Goal: Register for event/course

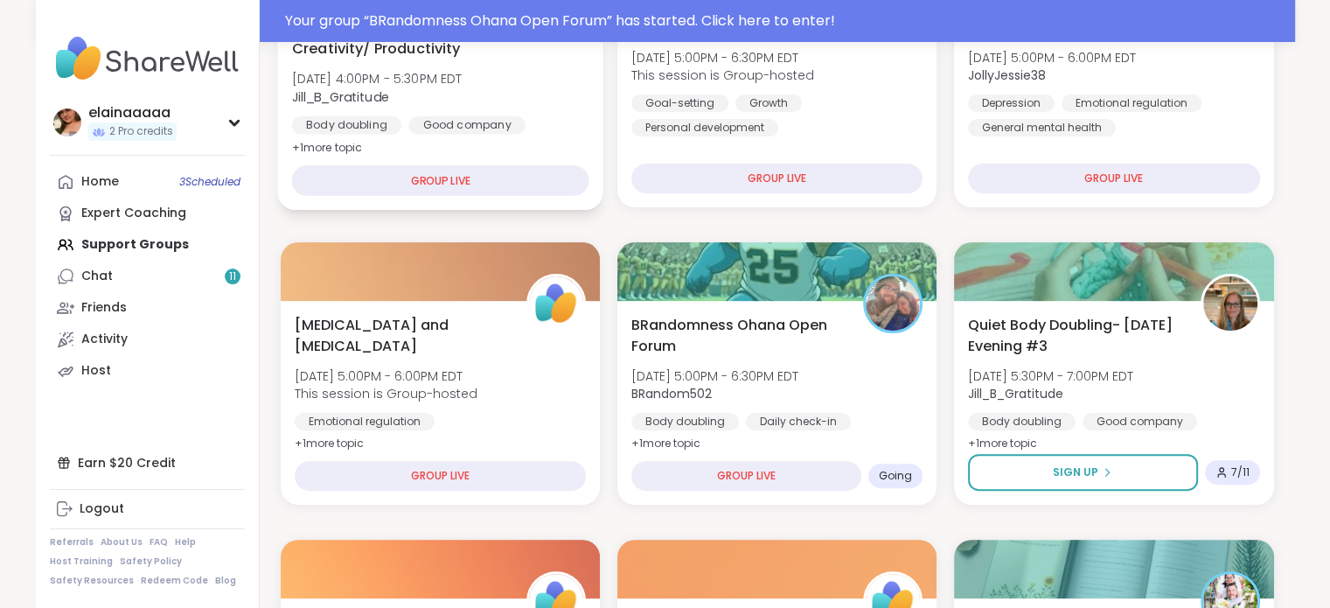
scroll to position [413, 0]
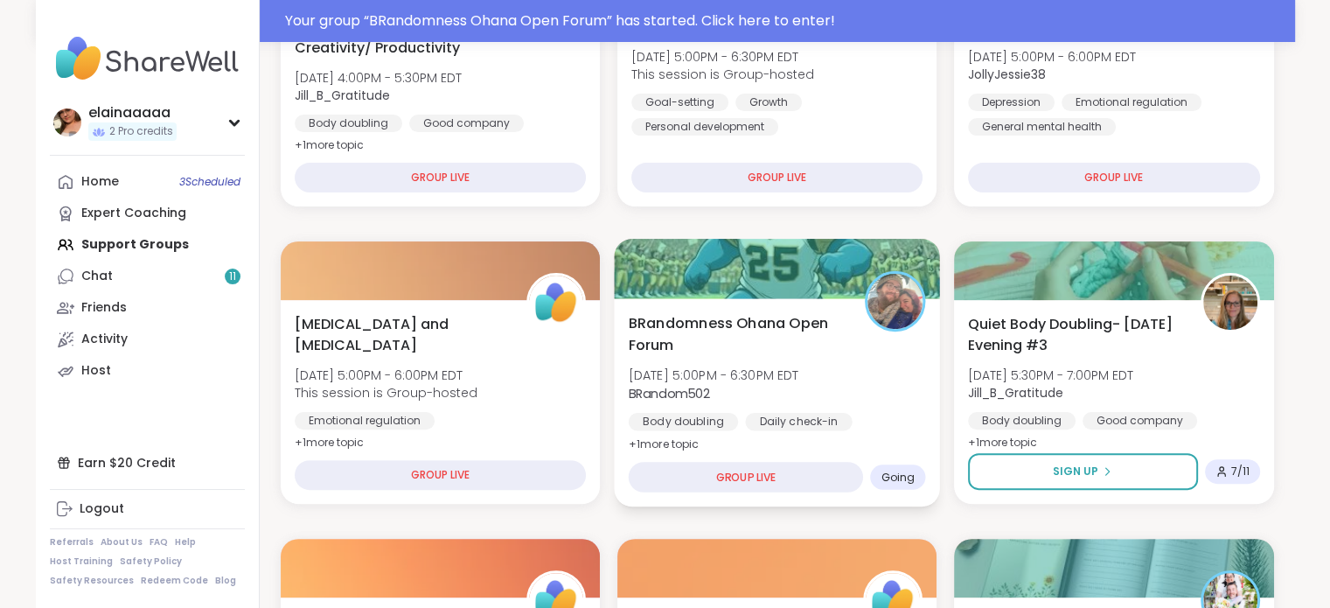
click at [741, 380] on span "[DATE] 5:00PM - 6:30PM EDT" at bounding box center [713, 374] width 170 height 17
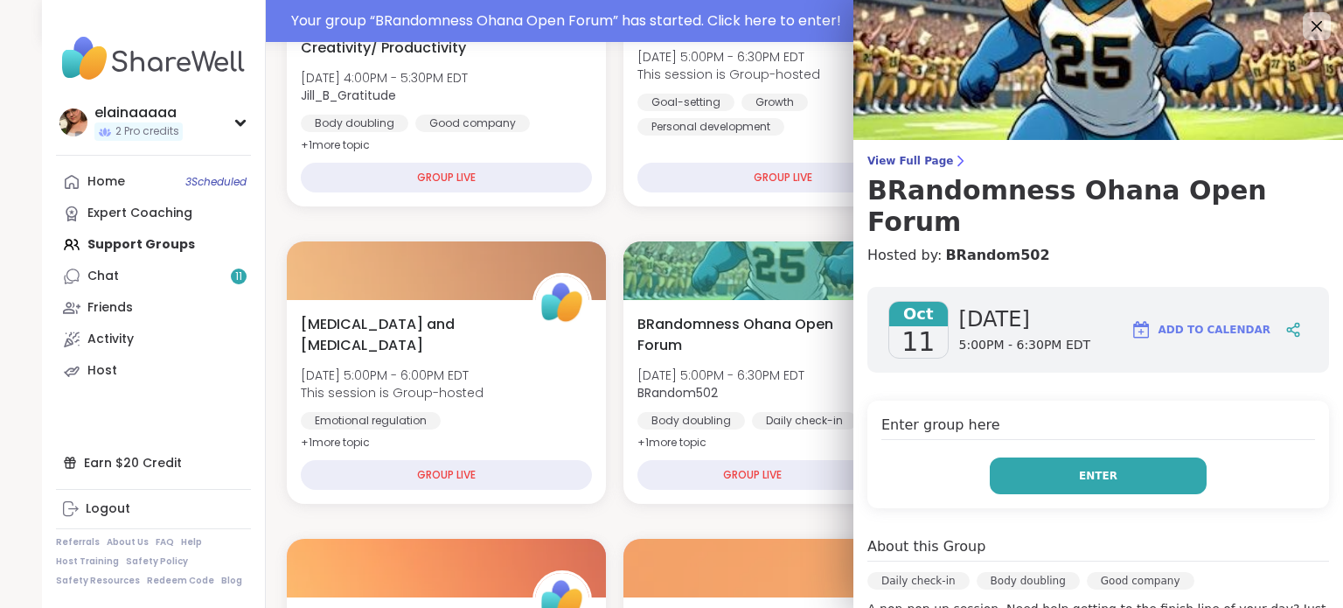
click at [1013, 457] on button "Enter" at bounding box center [1097, 475] width 217 height 37
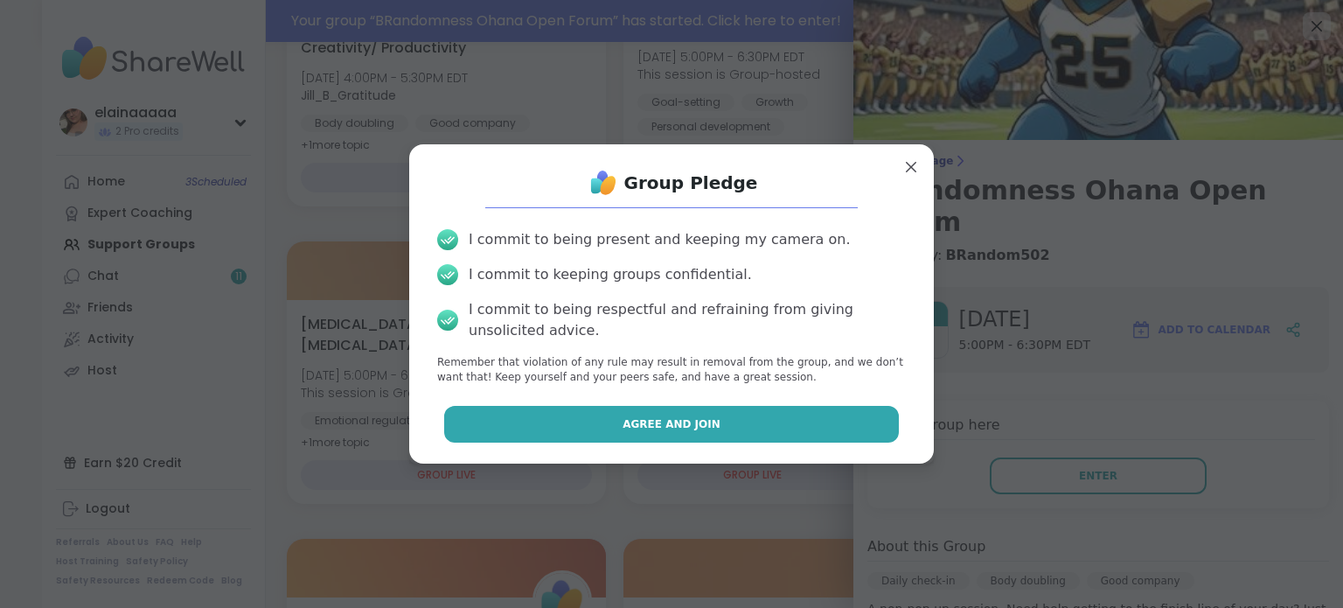
click at [720, 422] on button "Agree and Join" at bounding box center [671, 424] width 455 height 37
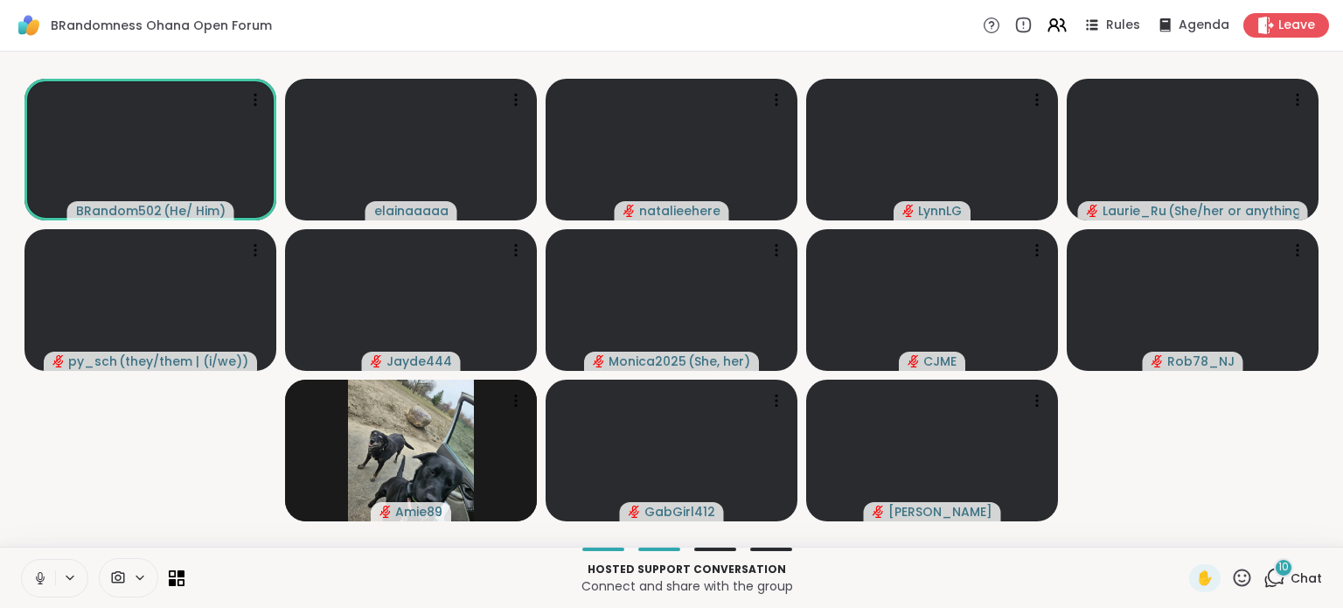
click at [27, 582] on button at bounding box center [38, 577] width 33 height 37
click at [1290, 575] on span "Chat" at bounding box center [1305, 577] width 31 height 17
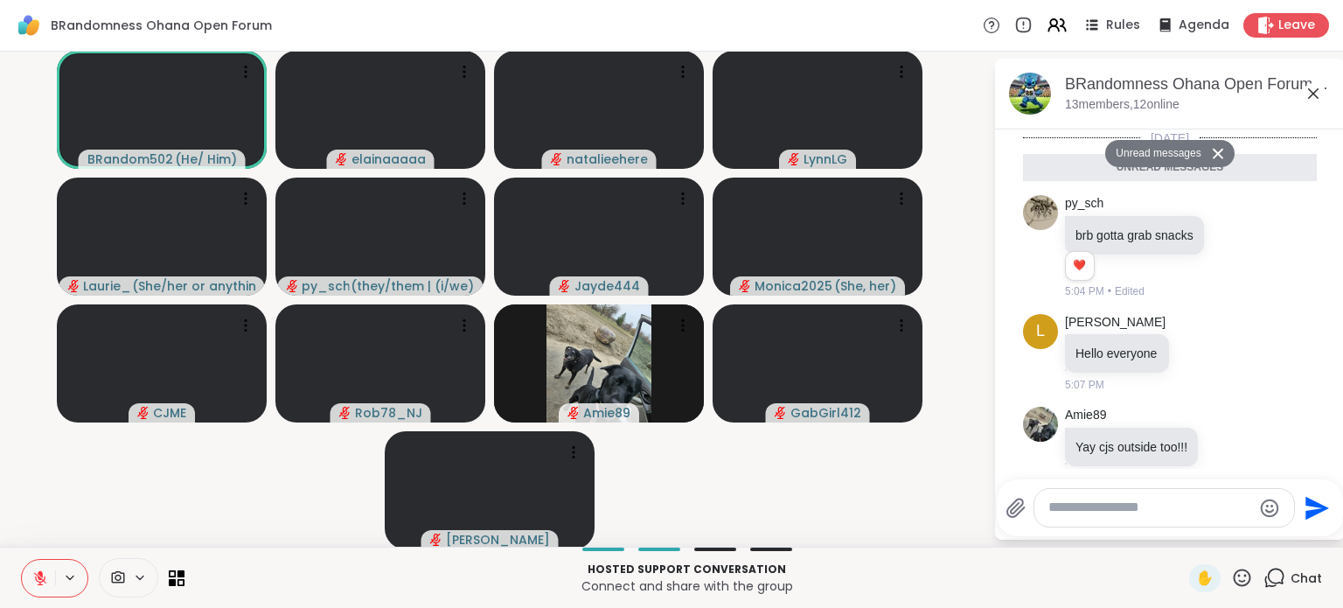
scroll to position [1344, 0]
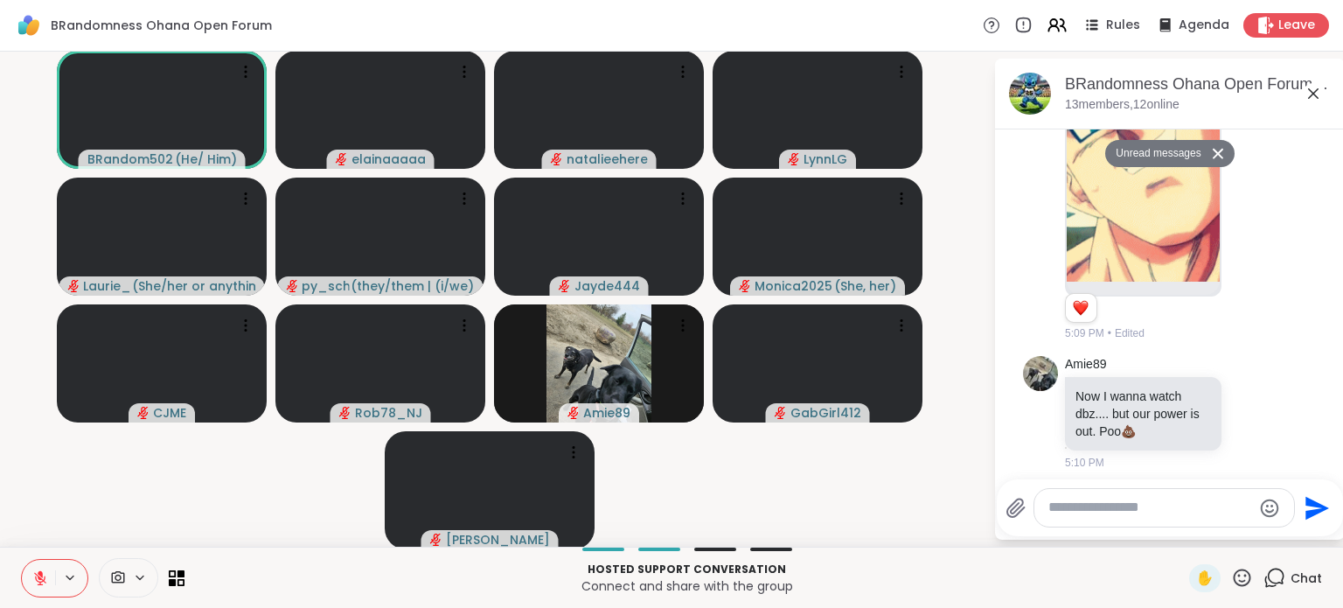
click at [1151, 510] on textarea "Type your message" at bounding box center [1150, 507] width 204 height 18
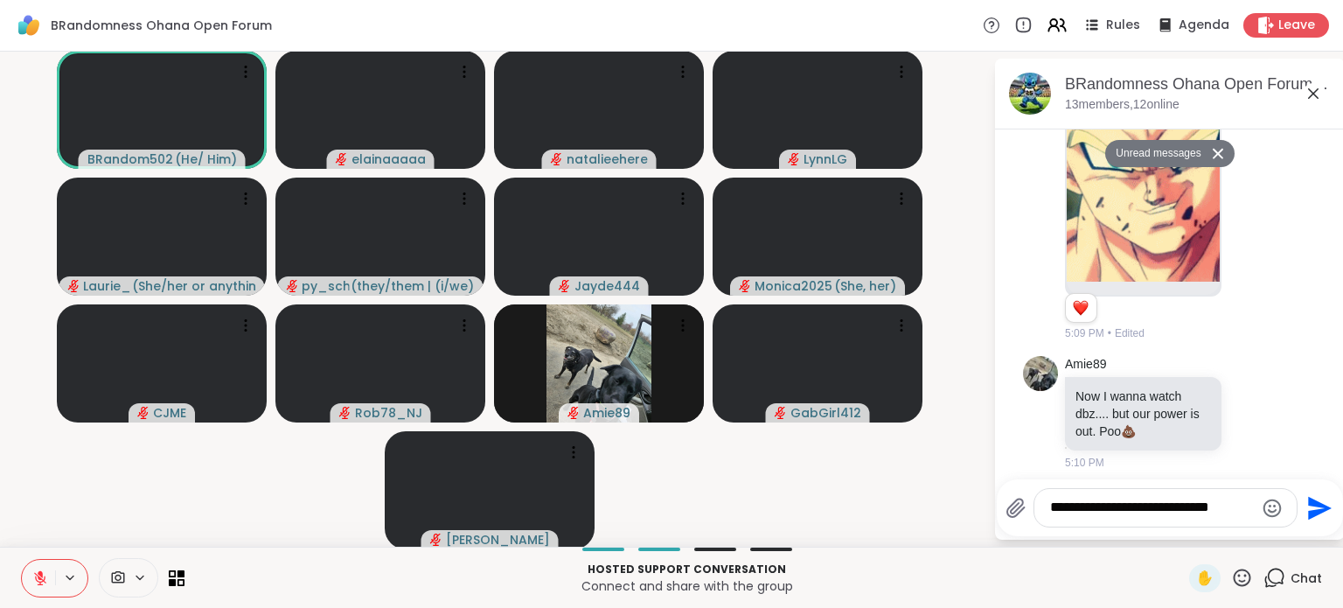
type textarea "**********"
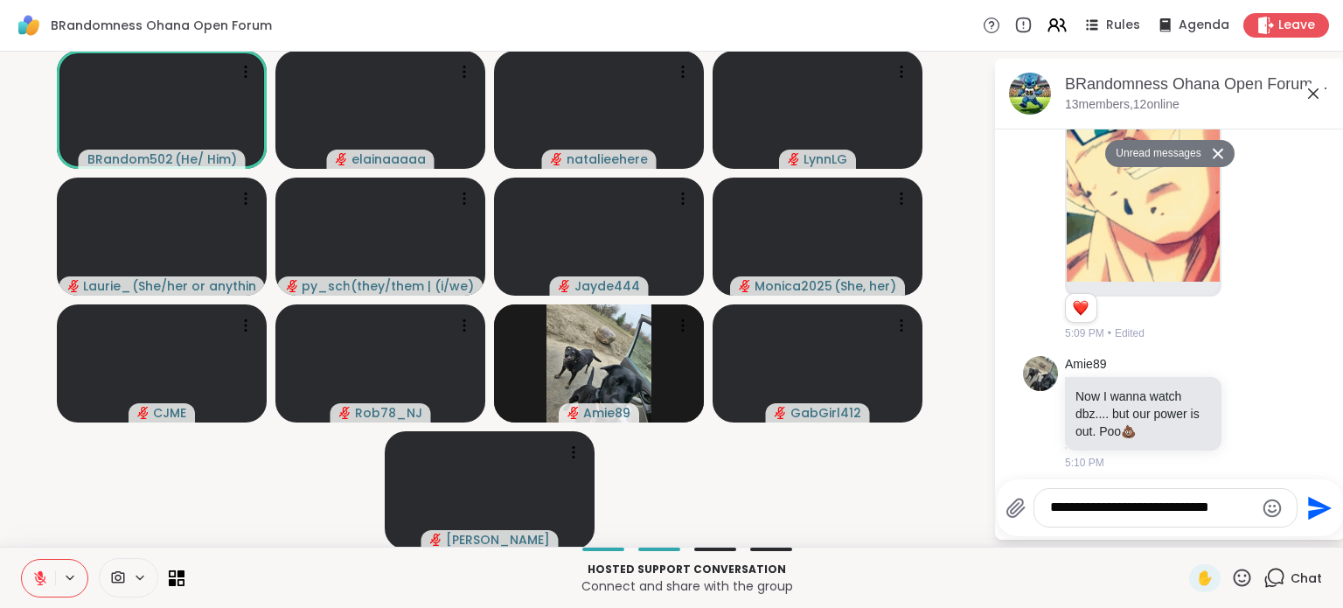
click at [1308, 498] on icon "Send" at bounding box center [1317, 508] width 28 height 28
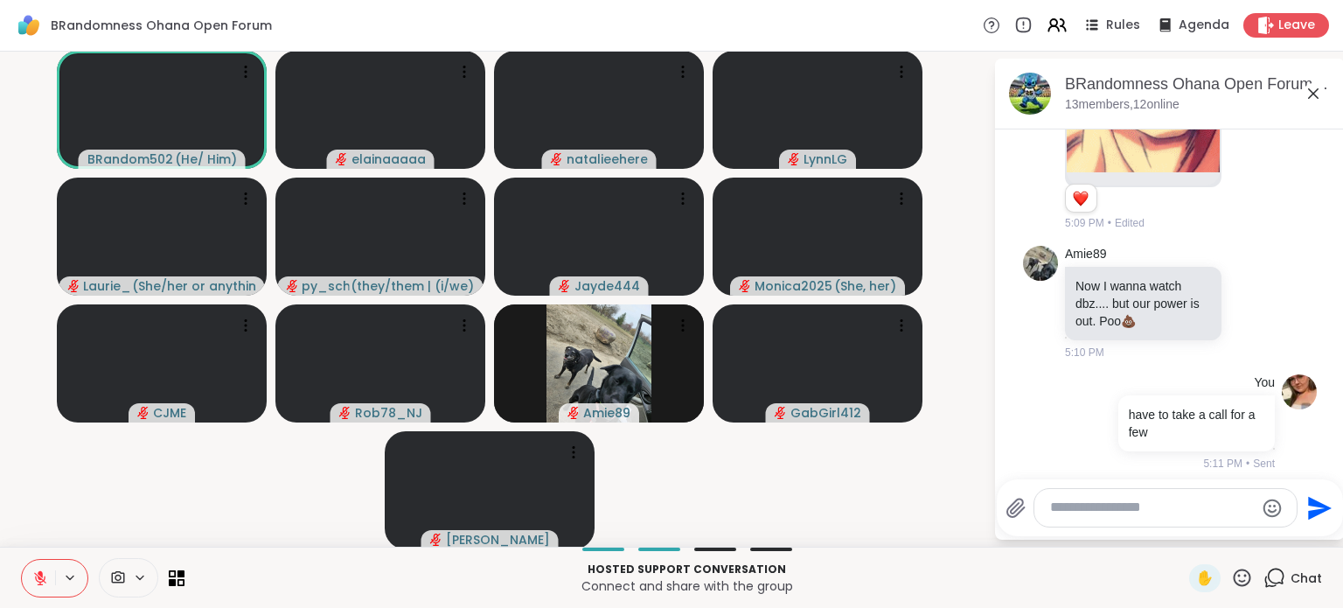
click at [1304, 85] on icon at bounding box center [1312, 93] width 21 height 21
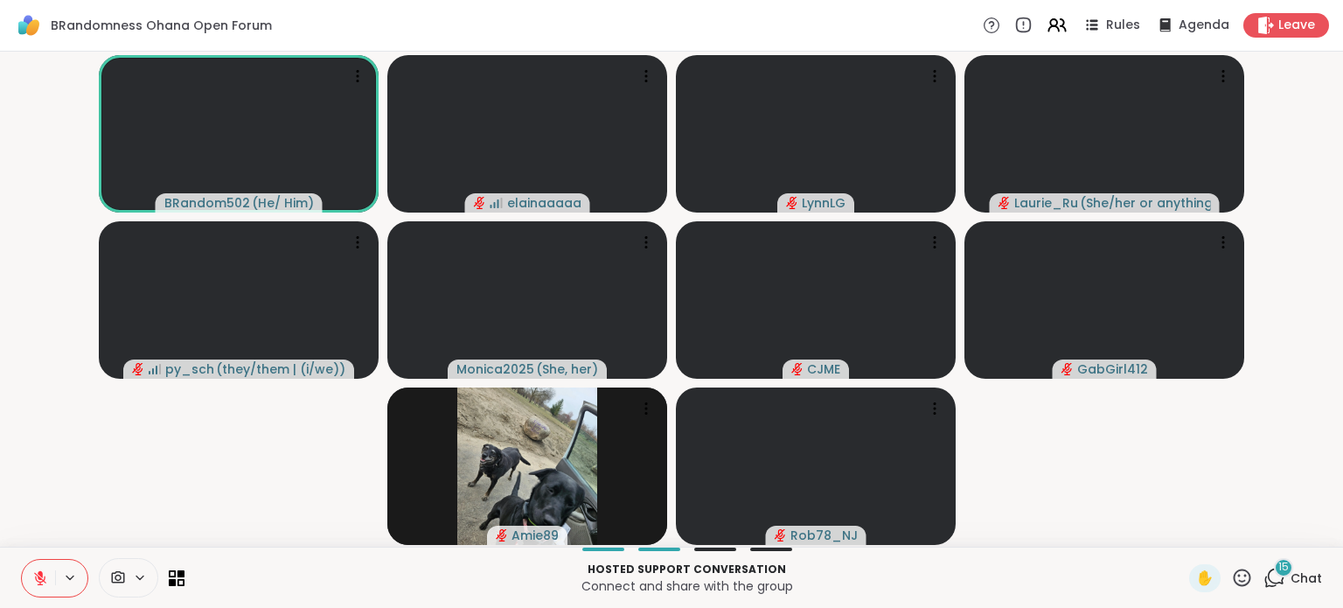
click at [1263, 575] on icon at bounding box center [1274, 577] width 22 height 22
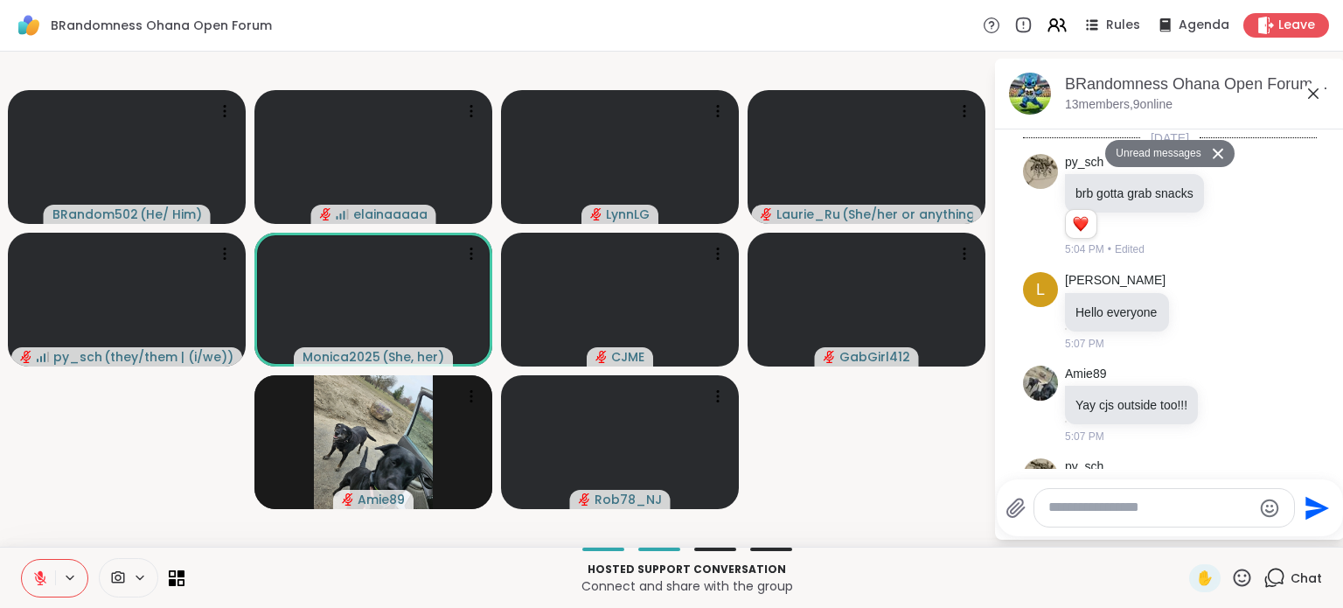
scroll to position [3720, 0]
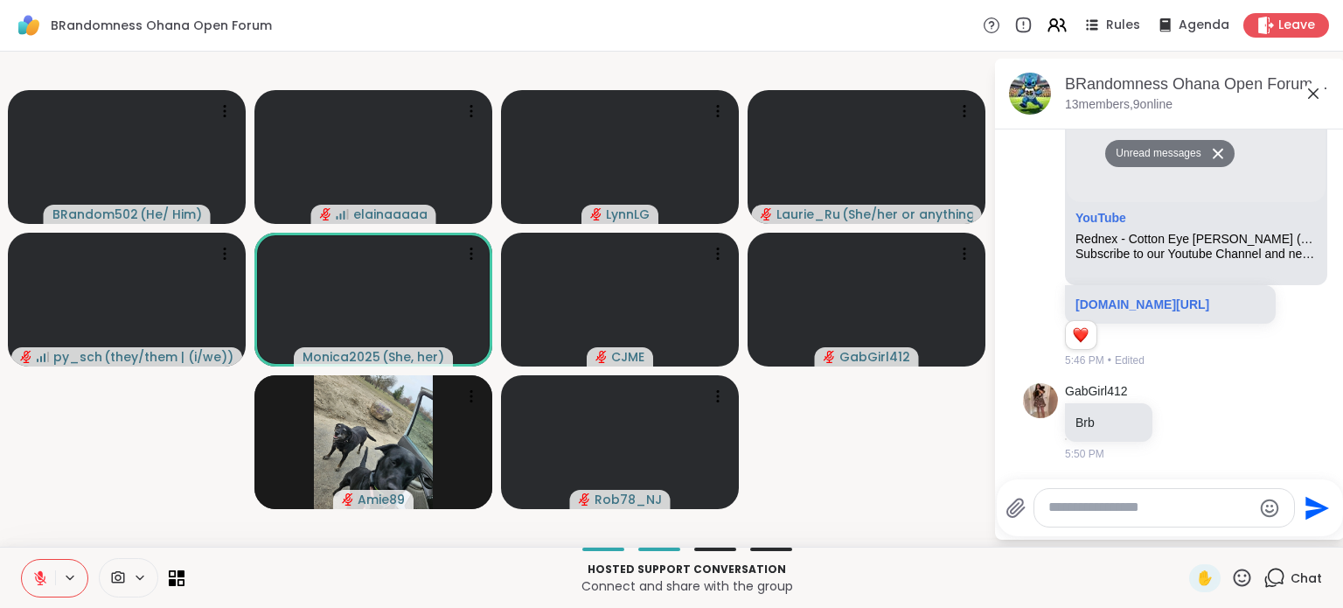
click at [1316, 94] on icon at bounding box center [1312, 93] width 21 height 21
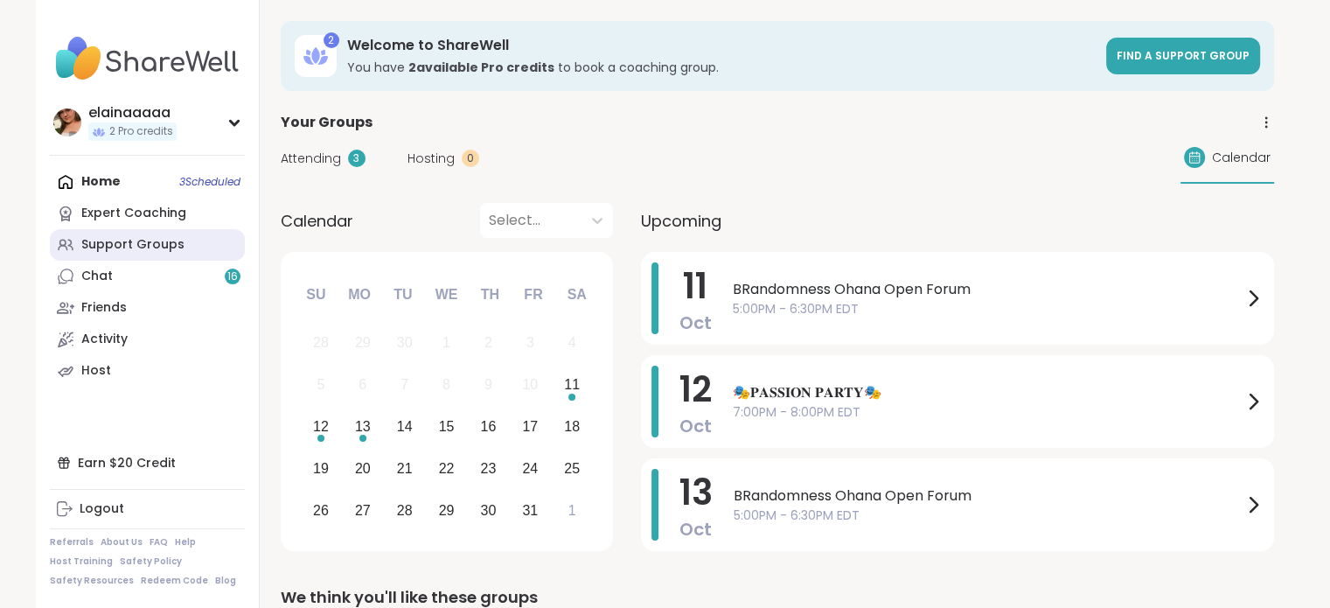
click at [80, 238] on link "Support Groups" at bounding box center [147, 244] width 195 height 31
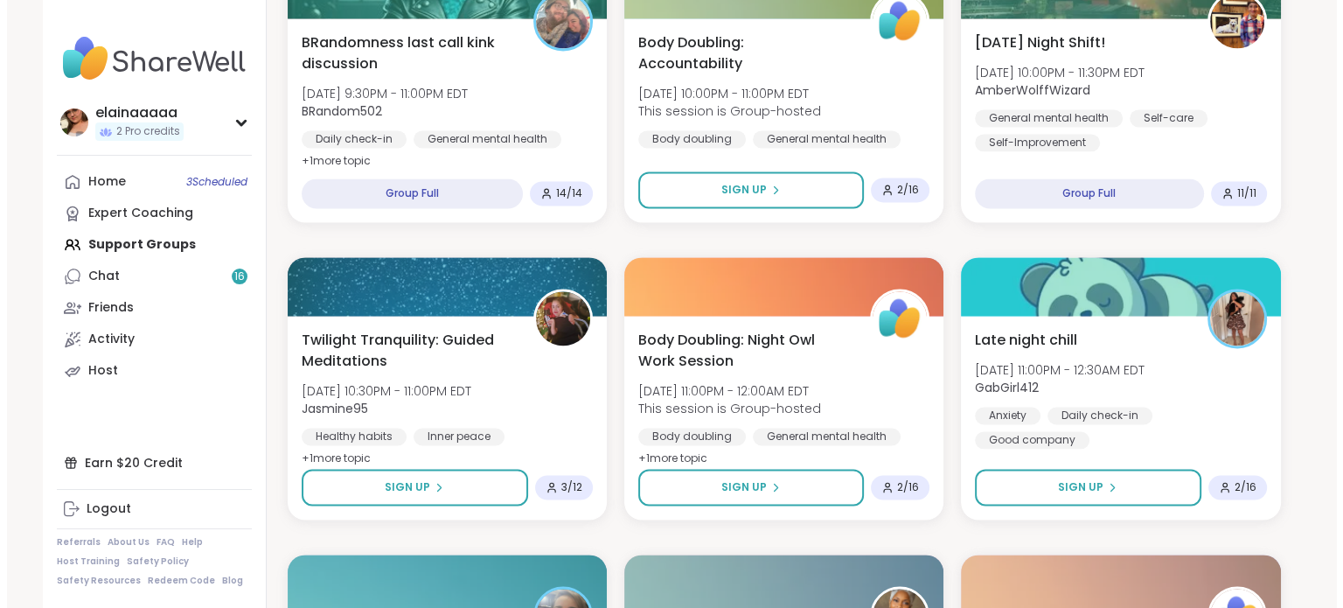
scroll to position [2734, 0]
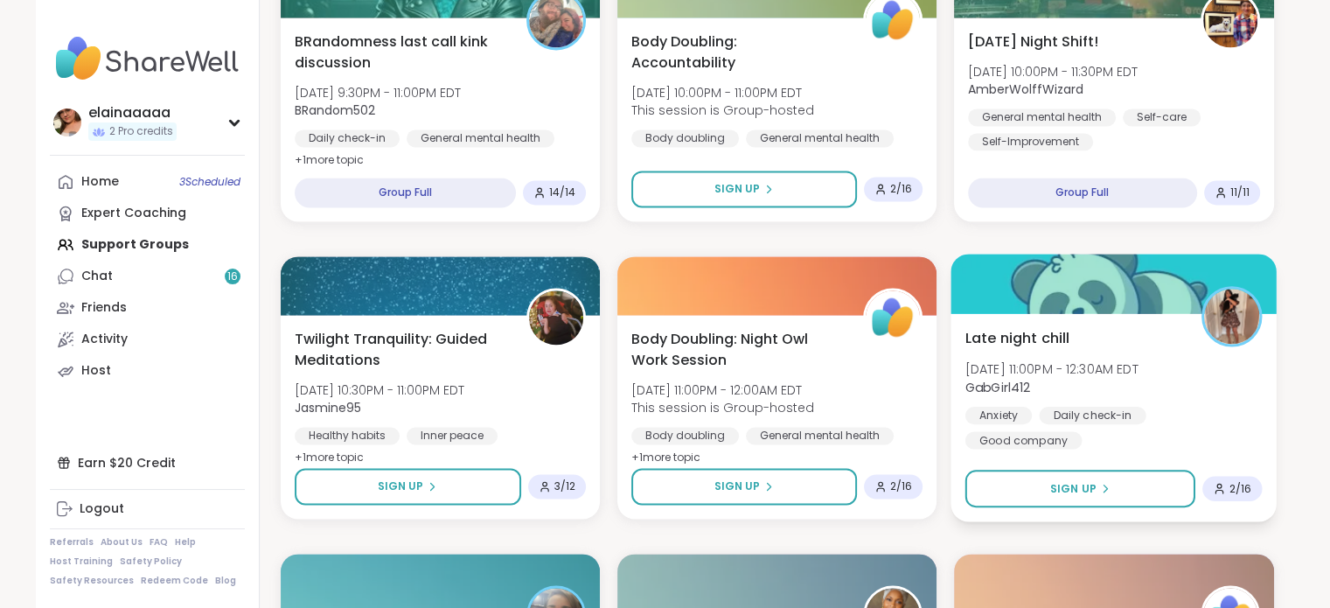
click at [1052, 410] on div "Daily check-in" at bounding box center [1091, 414] width 107 height 17
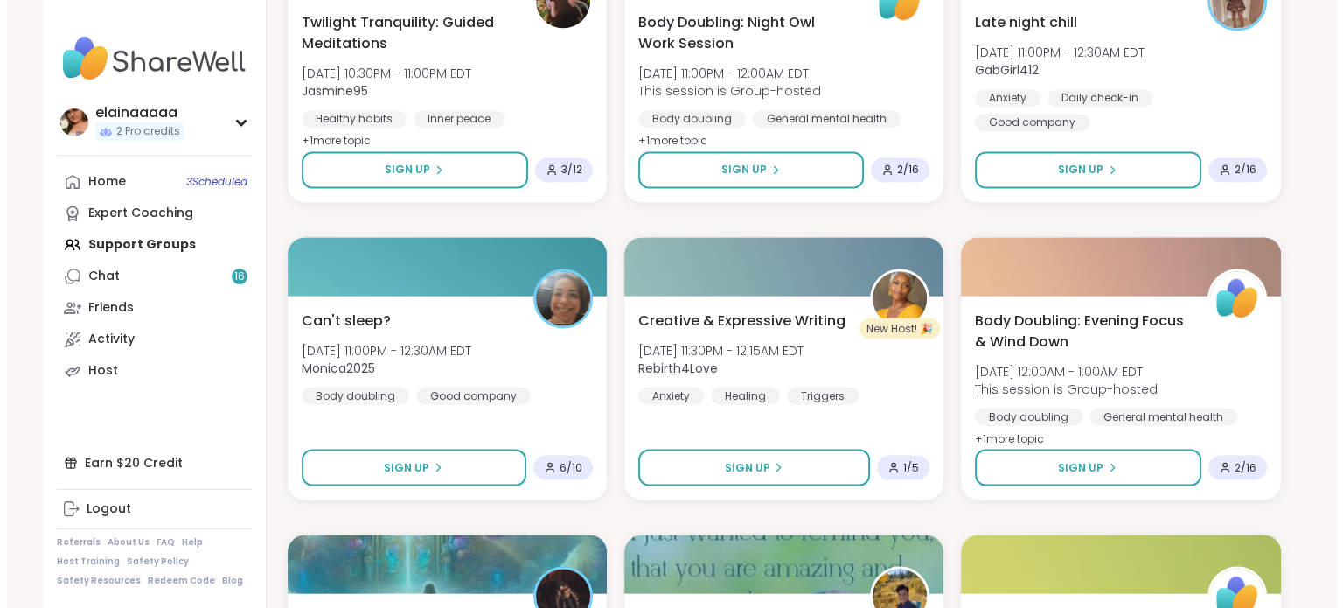
scroll to position [3063, 0]
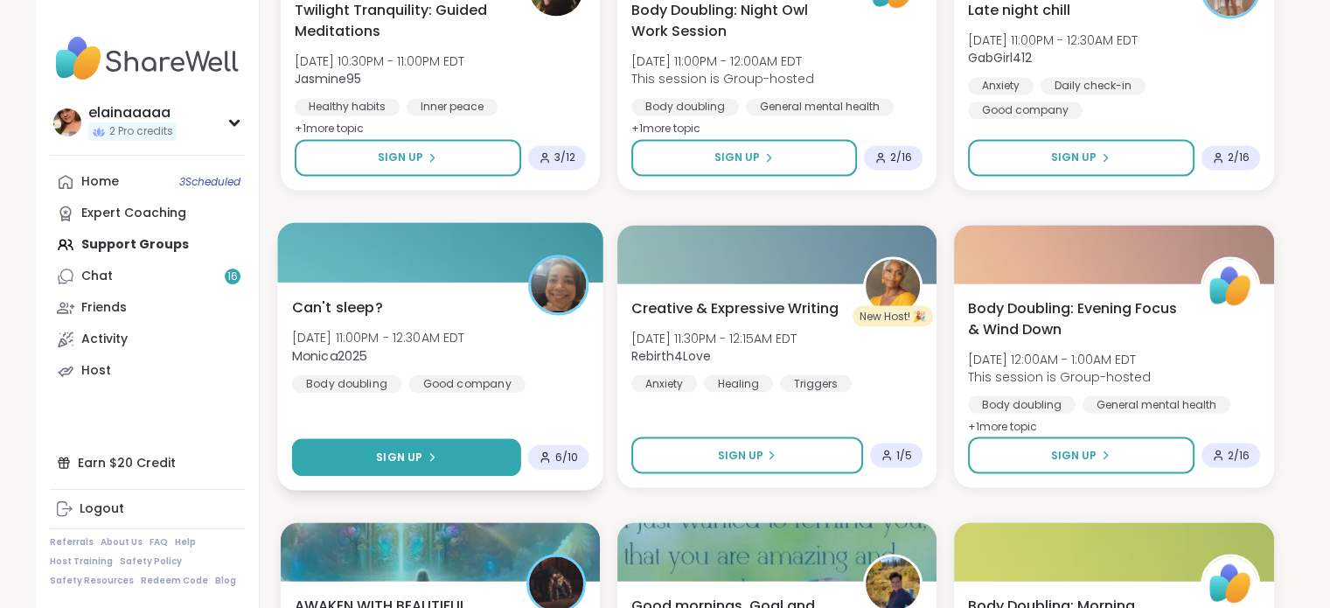
click at [363, 440] on button "Sign Up" at bounding box center [405, 457] width 229 height 38
click at [350, 440] on button "Sign Up" at bounding box center [405, 457] width 229 height 38
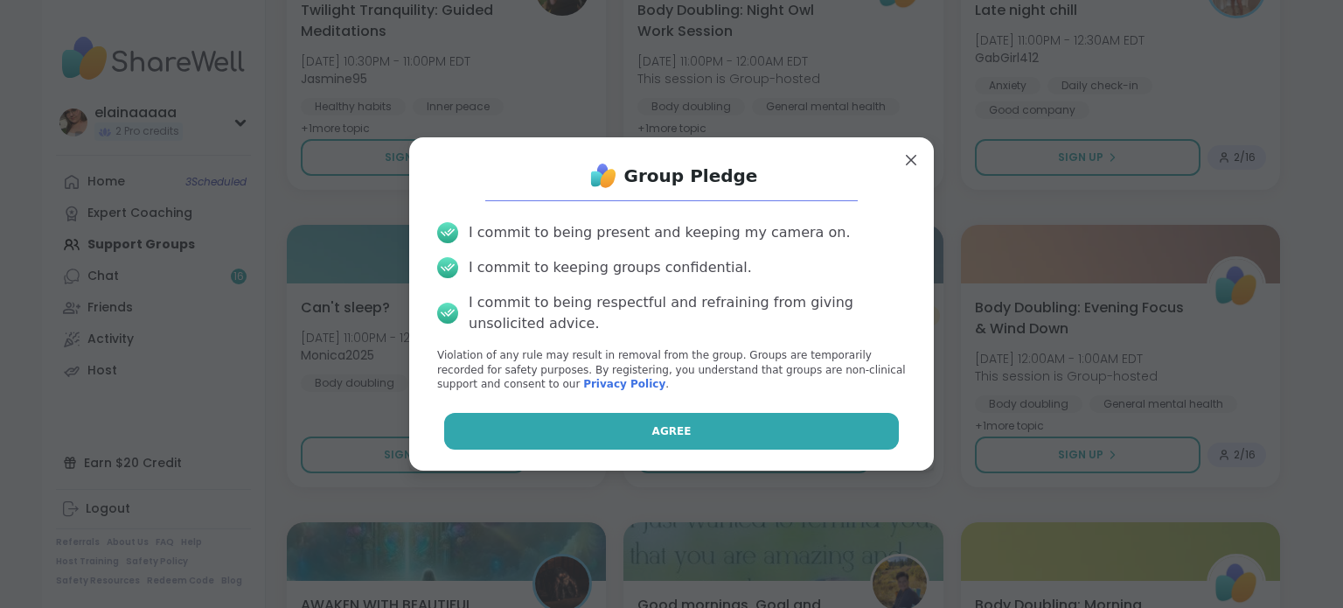
click at [575, 426] on button "Agree" at bounding box center [671, 431] width 455 height 37
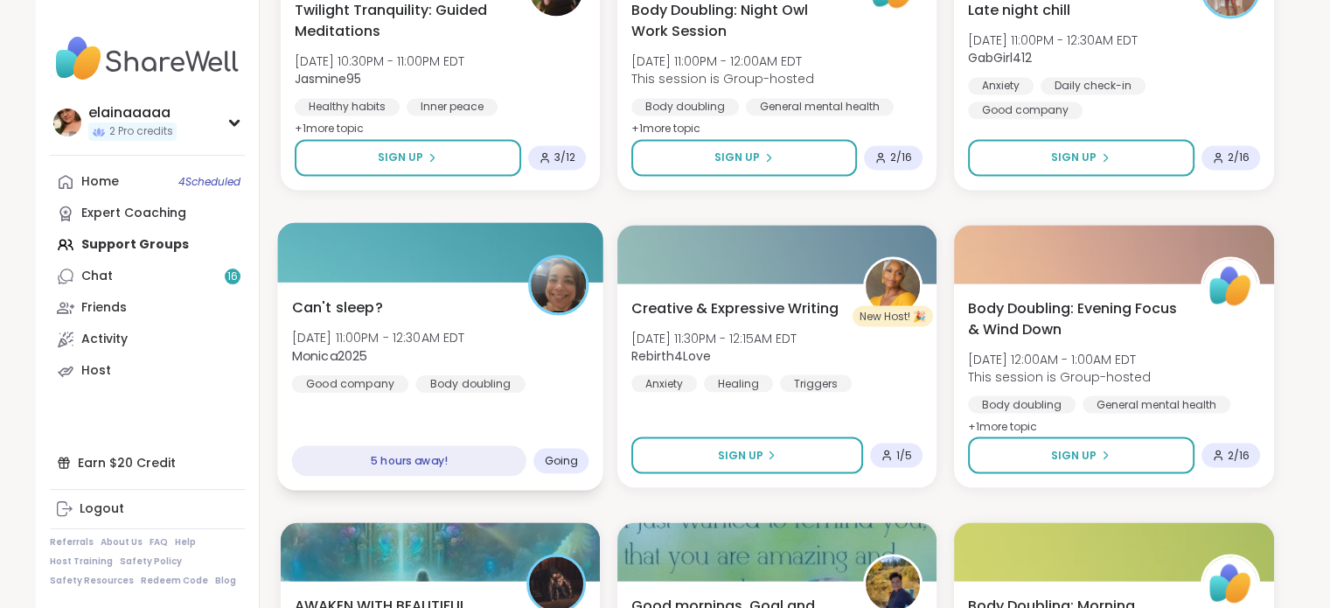
click at [477, 297] on div "Can't sleep? [DATE] 11:00PM - 12:30AM EDT Monica2025 Good company Body doubling" at bounding box center [439, 343] width 297 height 96
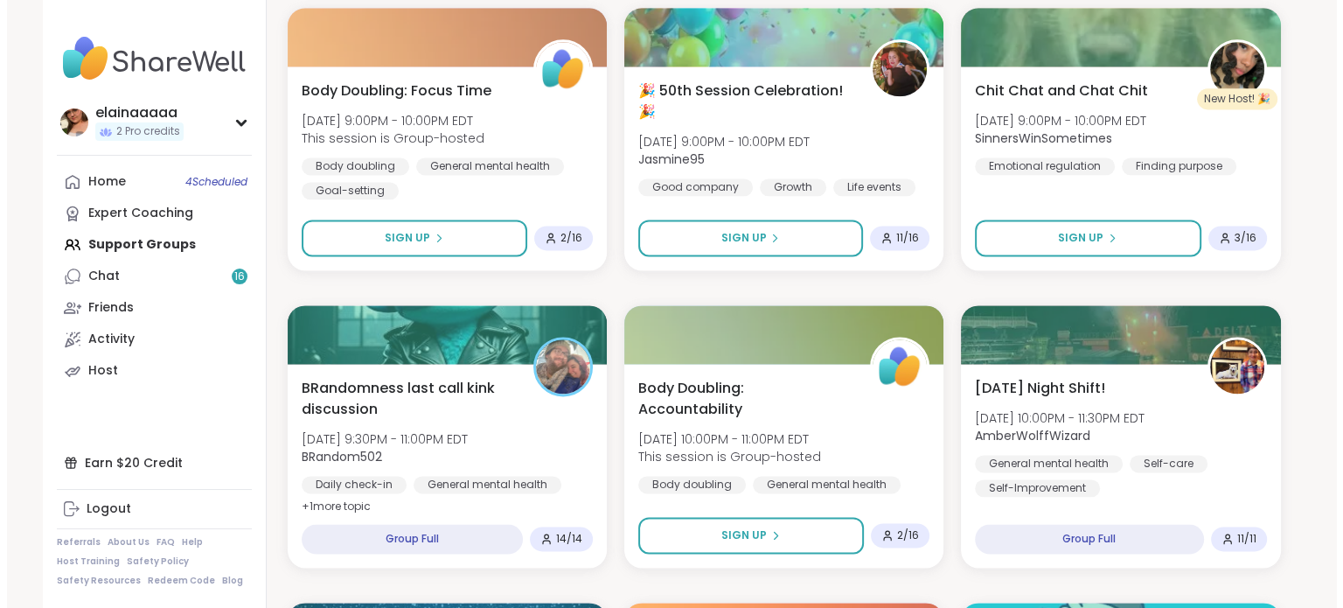
scroll to position [2374, 0]
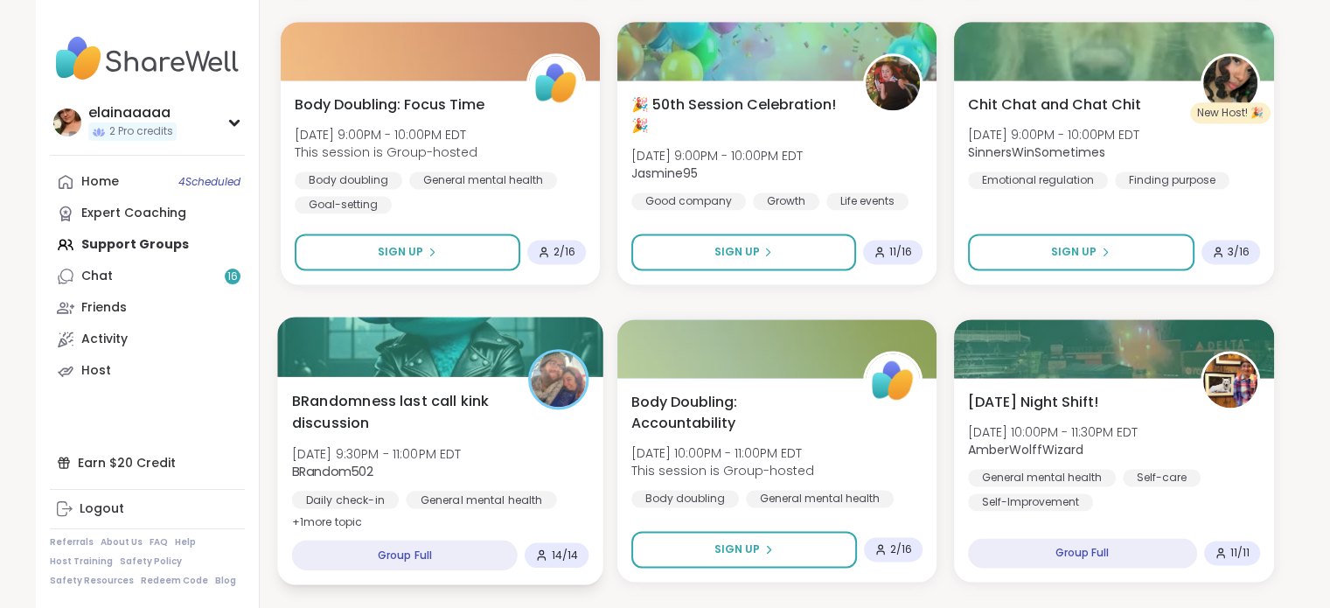
click at [461, 420] on span "BRandomness last call kink discussion" at bounding box center [399, 411] width 217 height 43
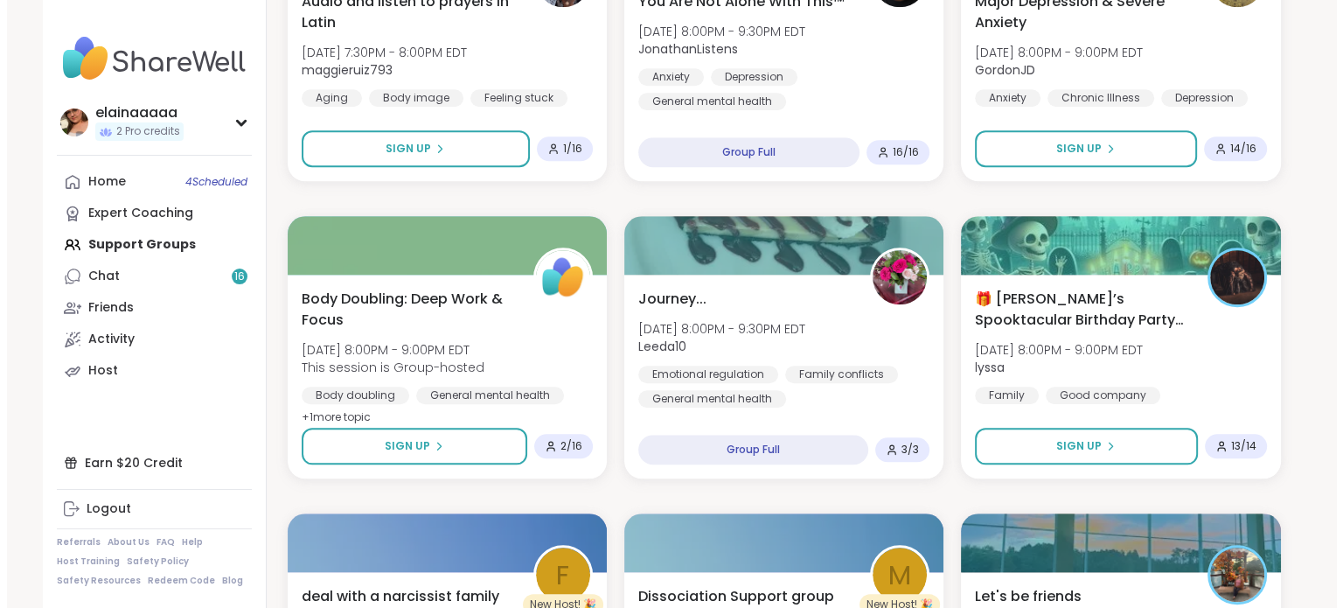
scroll to position [1587, 0]
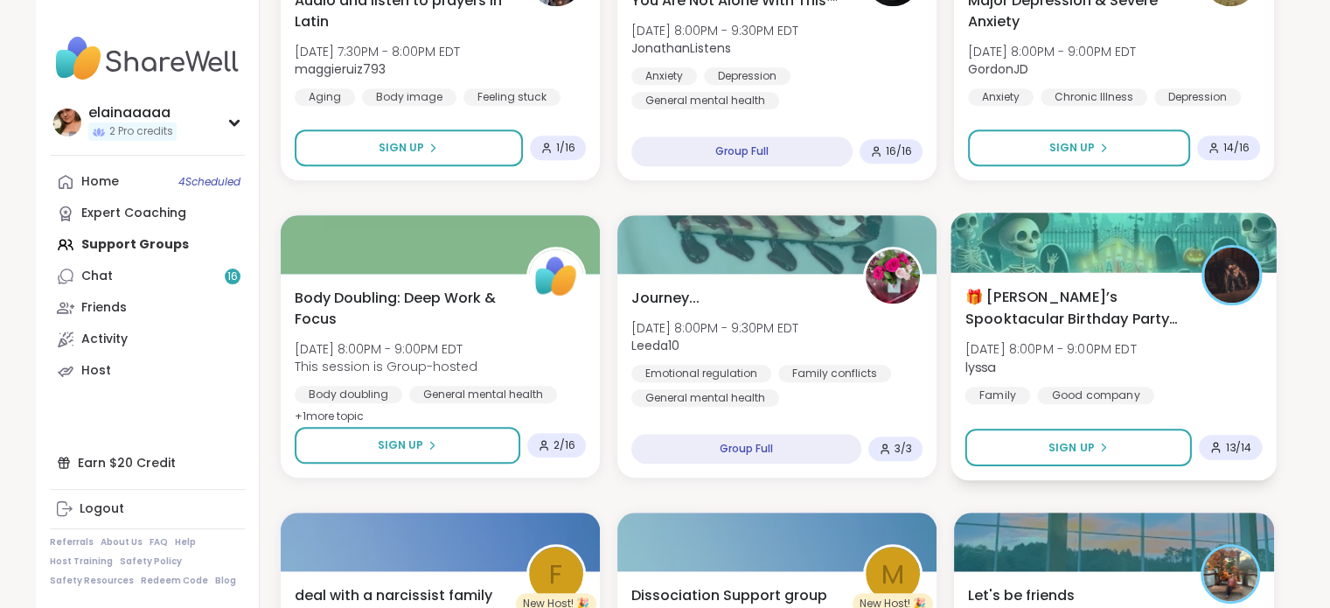
click at [1172, 365] on div "🎁 [PERSON_NAME]’s Spooktacular Birthday Party 🎃 [DATE] 8:00PM - 9:00PM EDT lyss…" at bounding box center [1113, 345] width 297 height 118
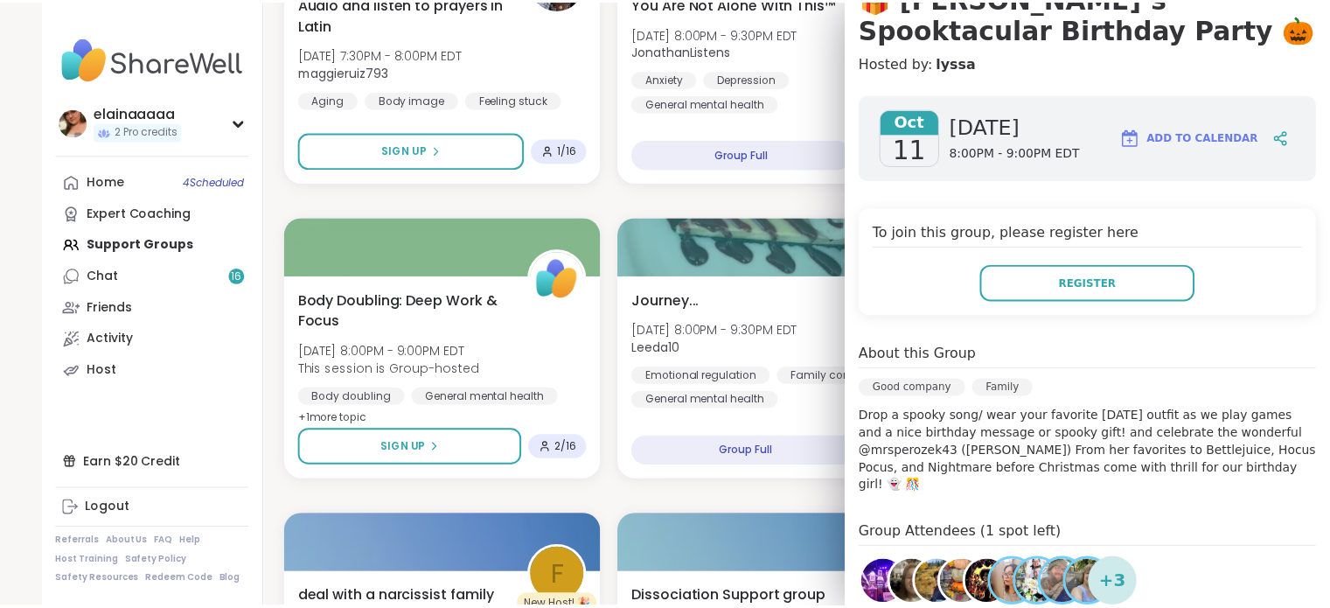
scroll to position [191, 0]
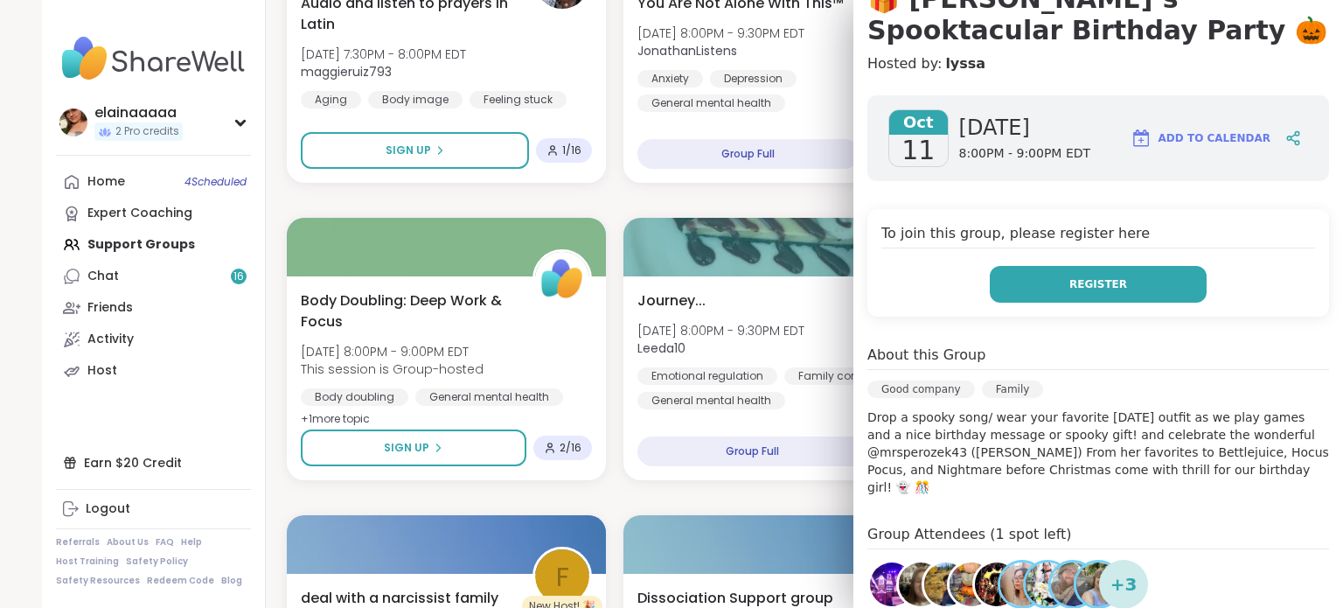
click at [996, 275] on button "Register" at bounding box center [1097, 284] width 217 height 37
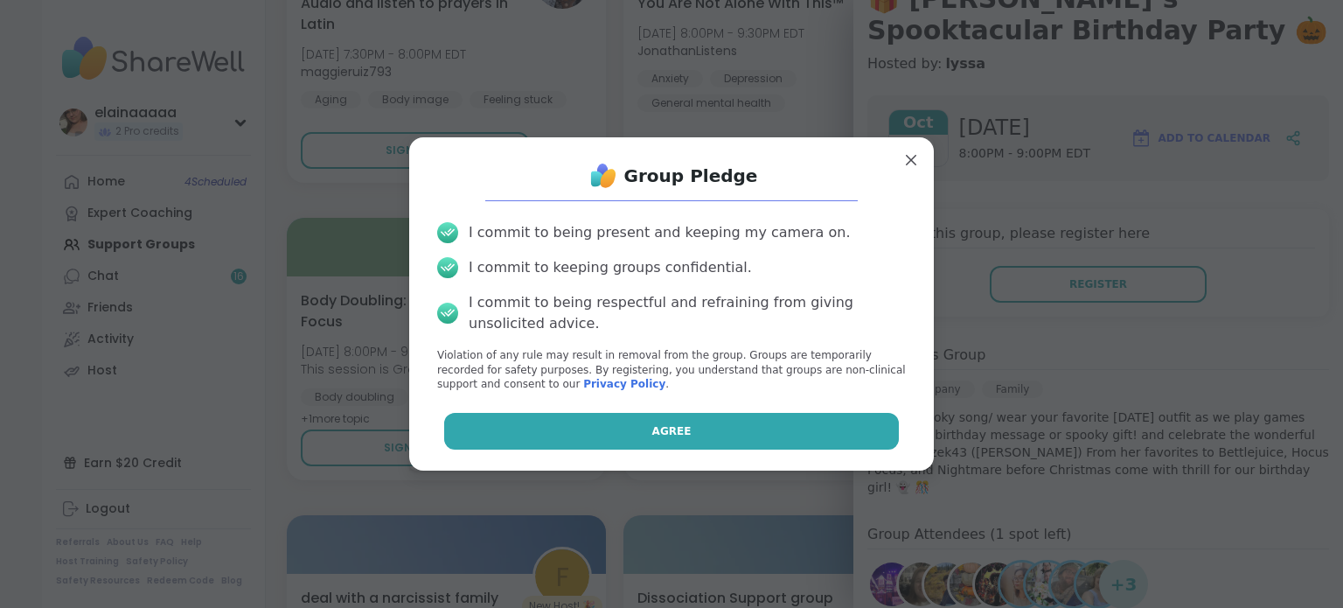
click at [579, 424] on button "Agree" at bounding box center [671, 431] width 455 height 37
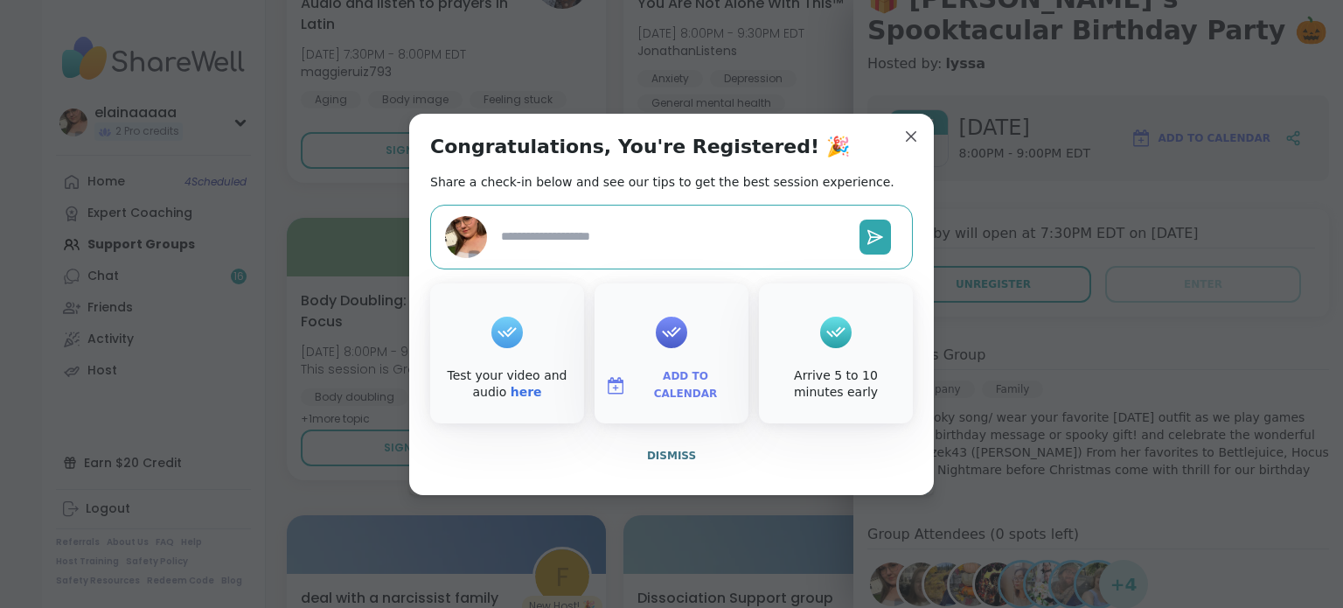
type textarea "*"
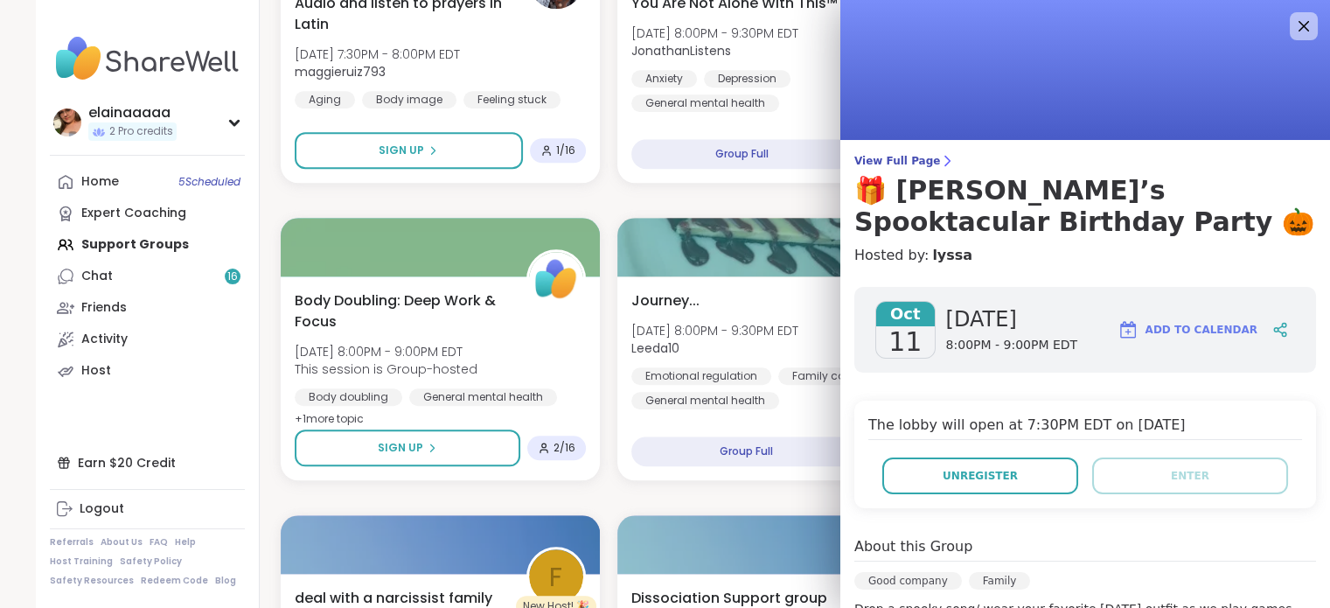
scroll to position [0, 0]
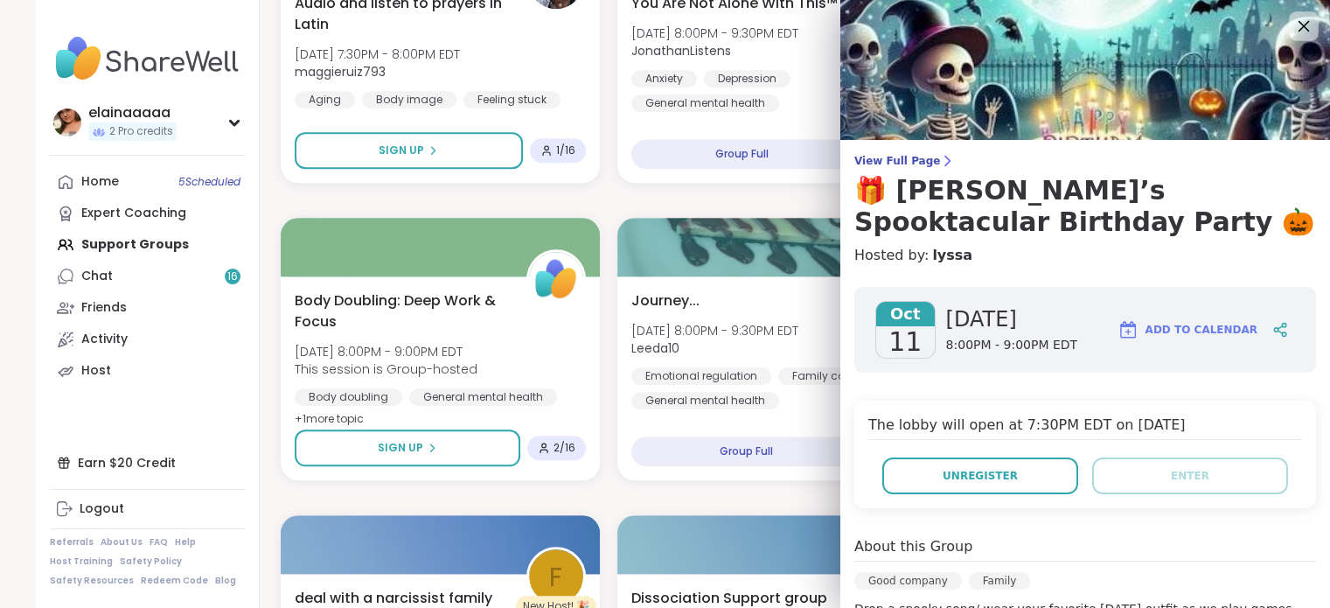
click at [1292, 19] on icon at bounding box center [1303, 26] width 22 height 22
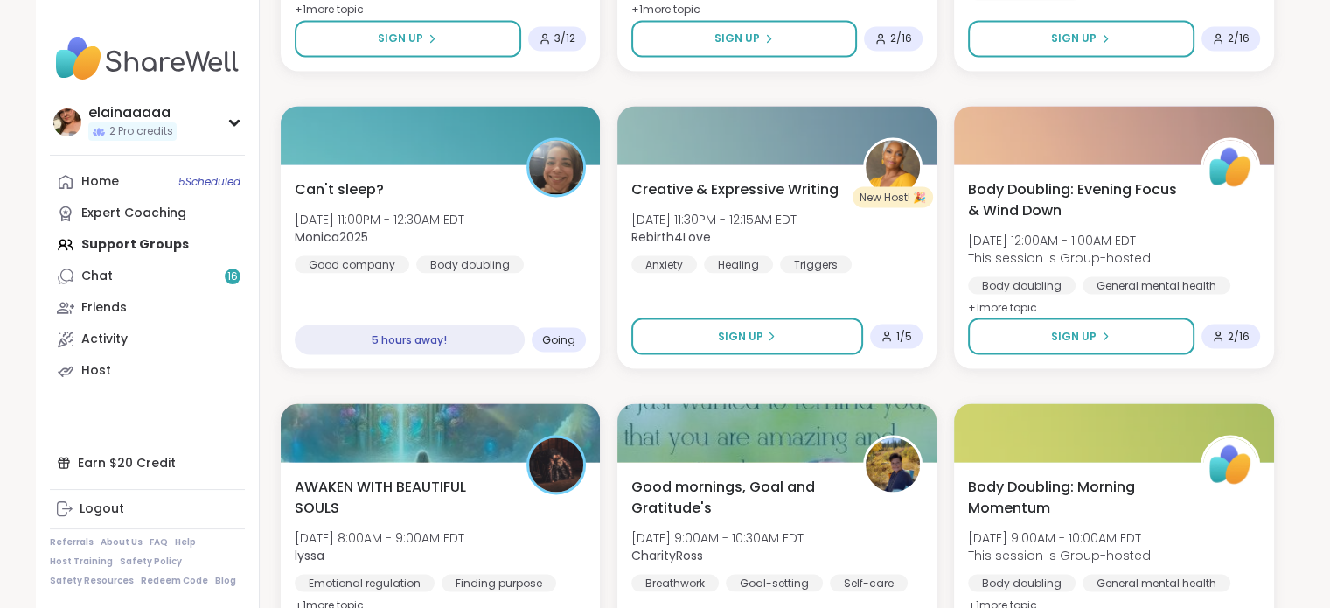
scroll to position [3217, 0]
